Goal: Check status: Check status

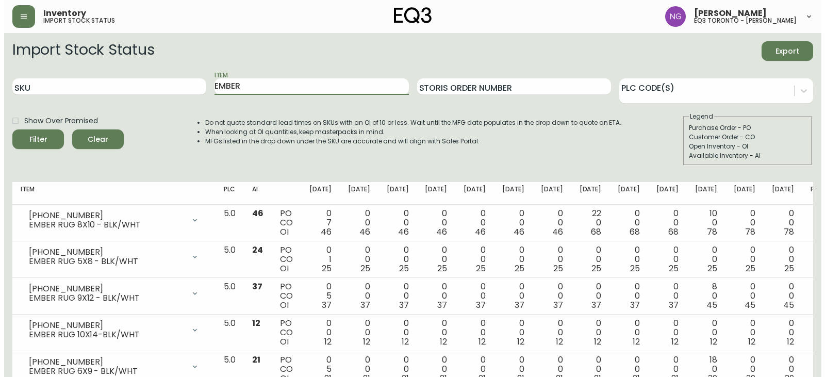
scroll to position [70, 0]
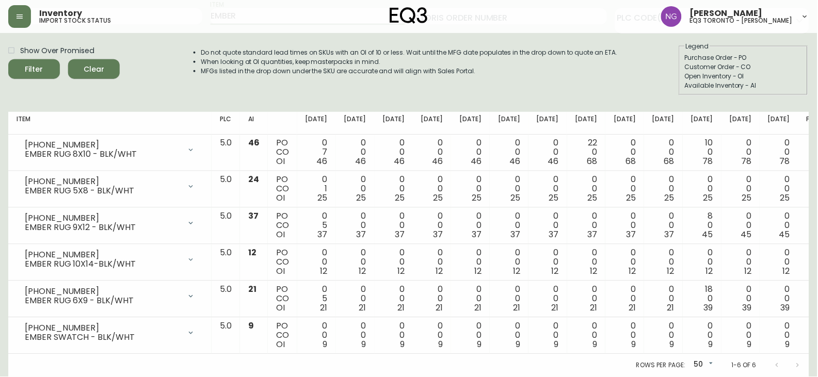
click at [19, 15] on icon "button" at bounding box center [20, 16] width 6 height 4
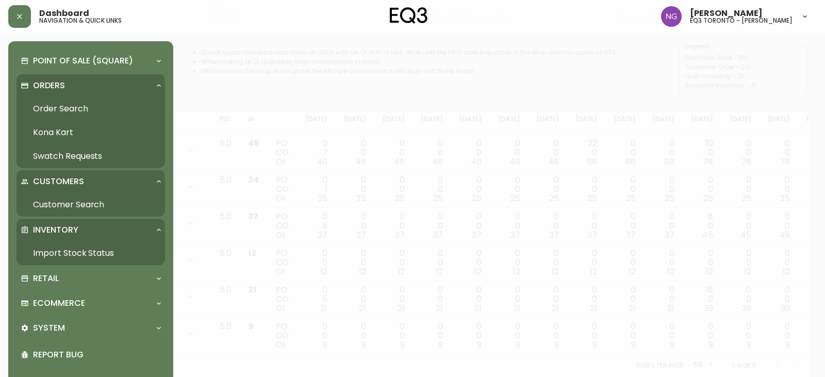
click at [70, 180] on p "Customers" at bounding box center [58, 181] width 51 height 11
click at [63, 109] on link "Order Search" at bounding box center [91, 109] width 149 height 24
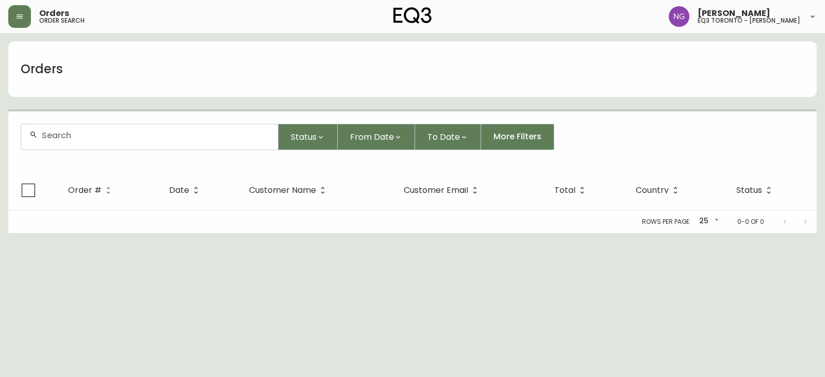
click at [180, 140] on input "text" at bounding box center [156, 136] width 228 height 10
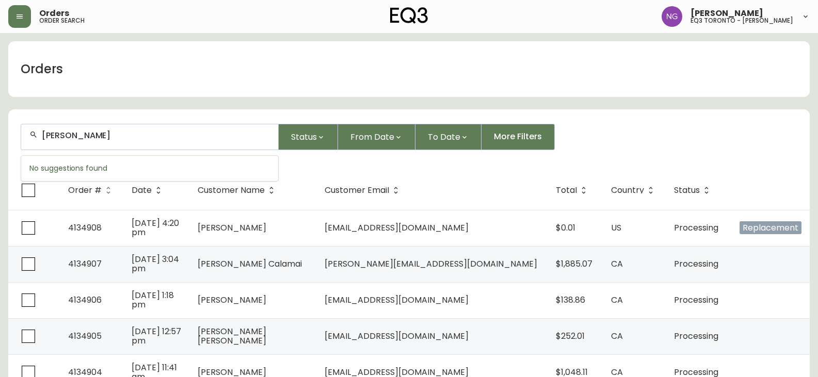
drag, startPoint x: 111, startPoint y: 134, endPoint x: 0, endPoint y: 132, distance: 111.5
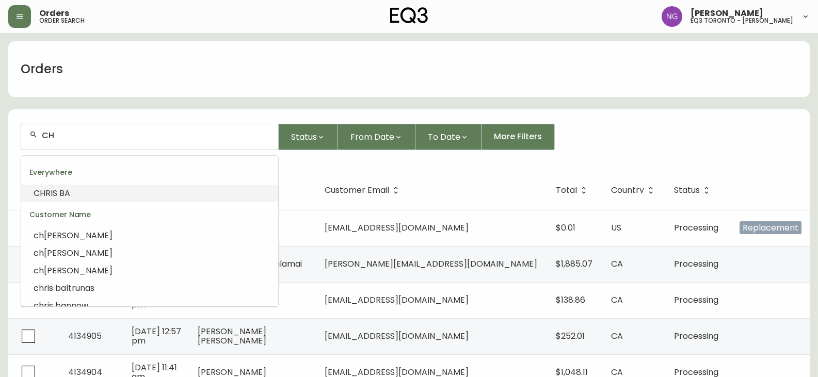
type input "C"
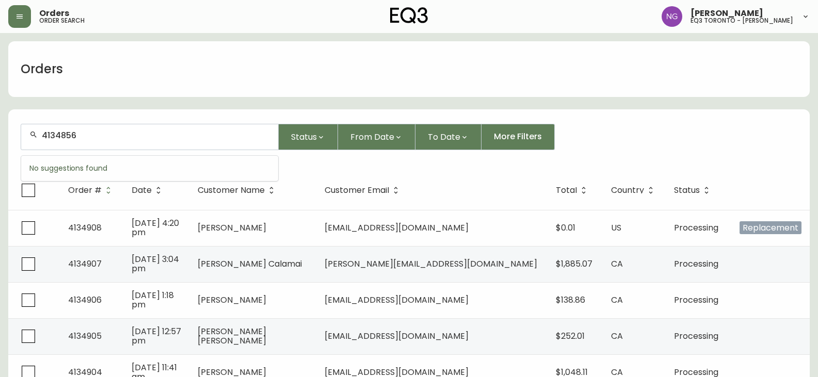
type input "4134856"
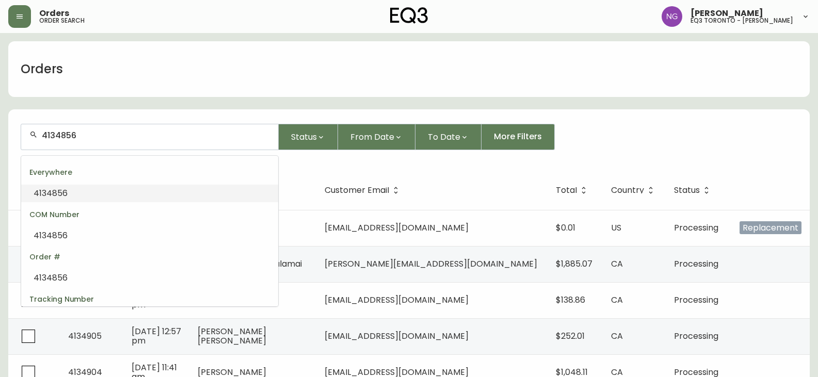
click at [52, 191] on span "4134856" at bounding box center [51, 193] width 34 height 12
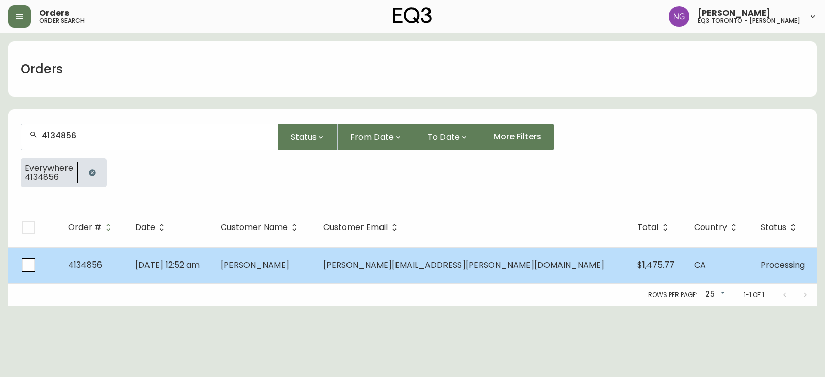
click at [73, 267] on span "4134856" at bounding box center [85, 265] width 34 height 12
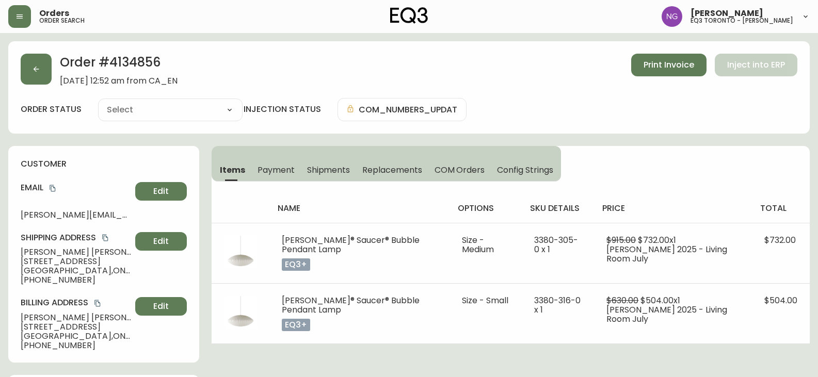
type input "Processing"
select select "PROCESSING"
